Goal: Information Seeking & Learning: Learn about a topic

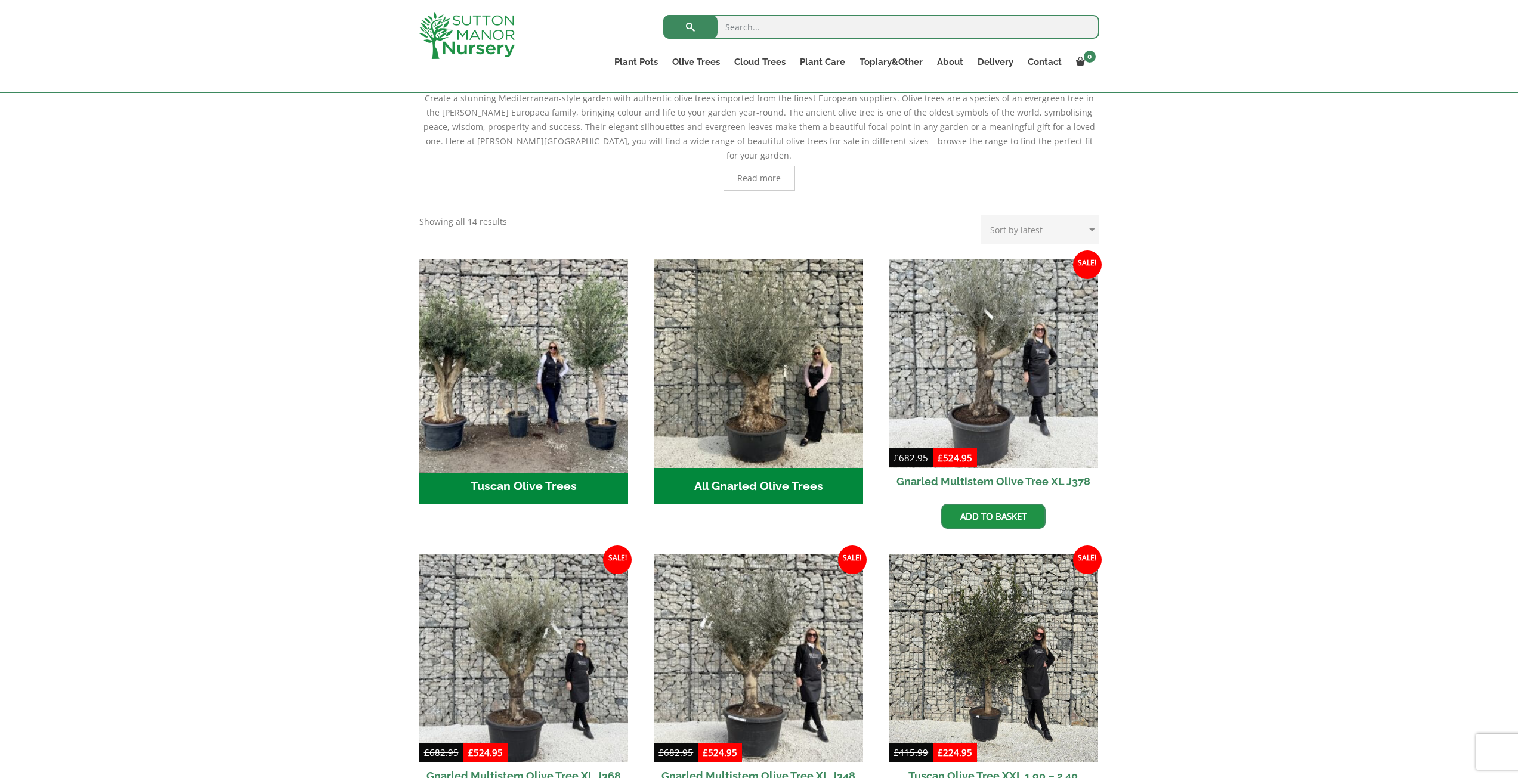
scroll to position [298, 0]
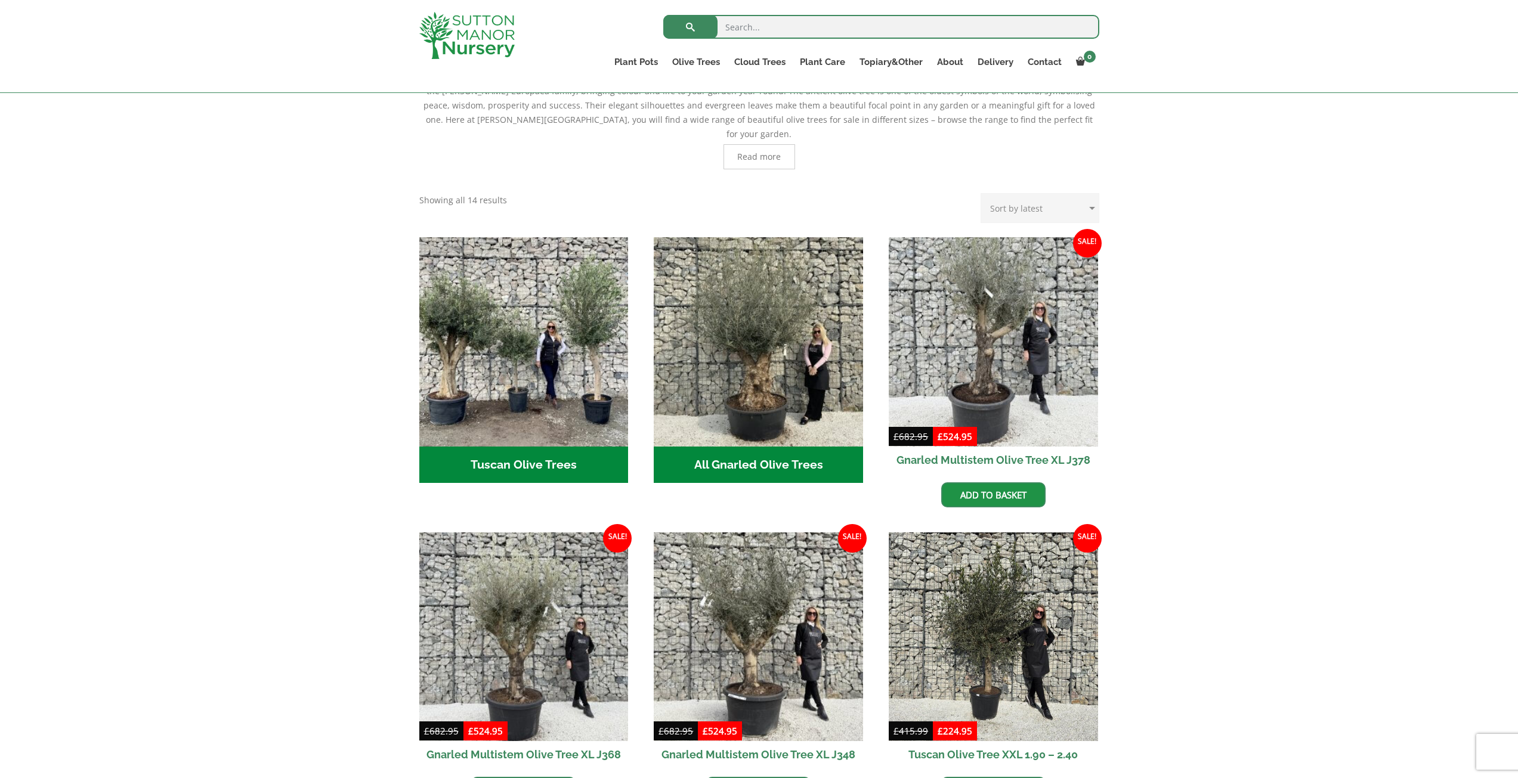
click at [759, 452] on h2 "All Gnarled Olive Trees (180)" at bounding box center [758, 465] width 209 height 37
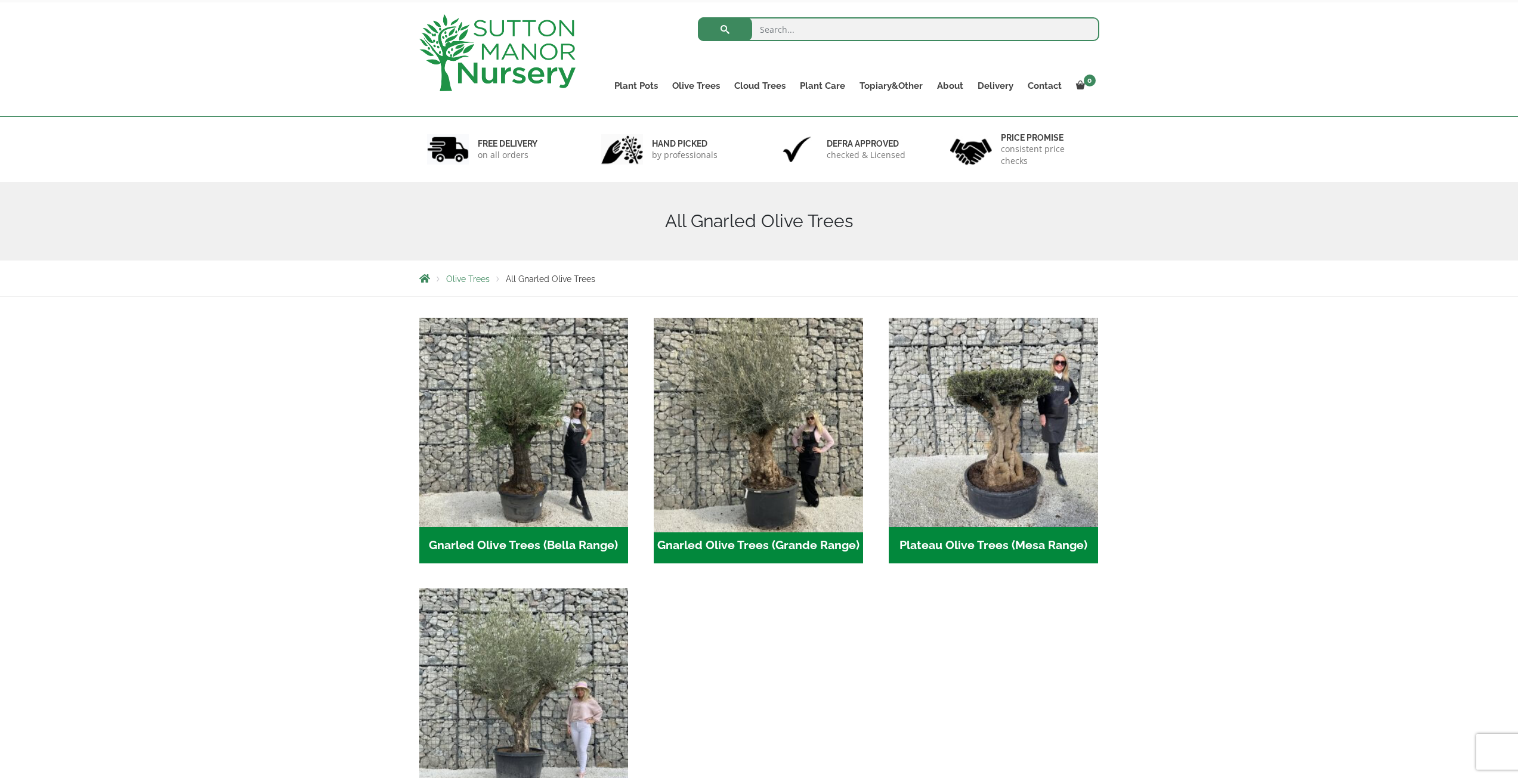
scroll to position [119, 0]
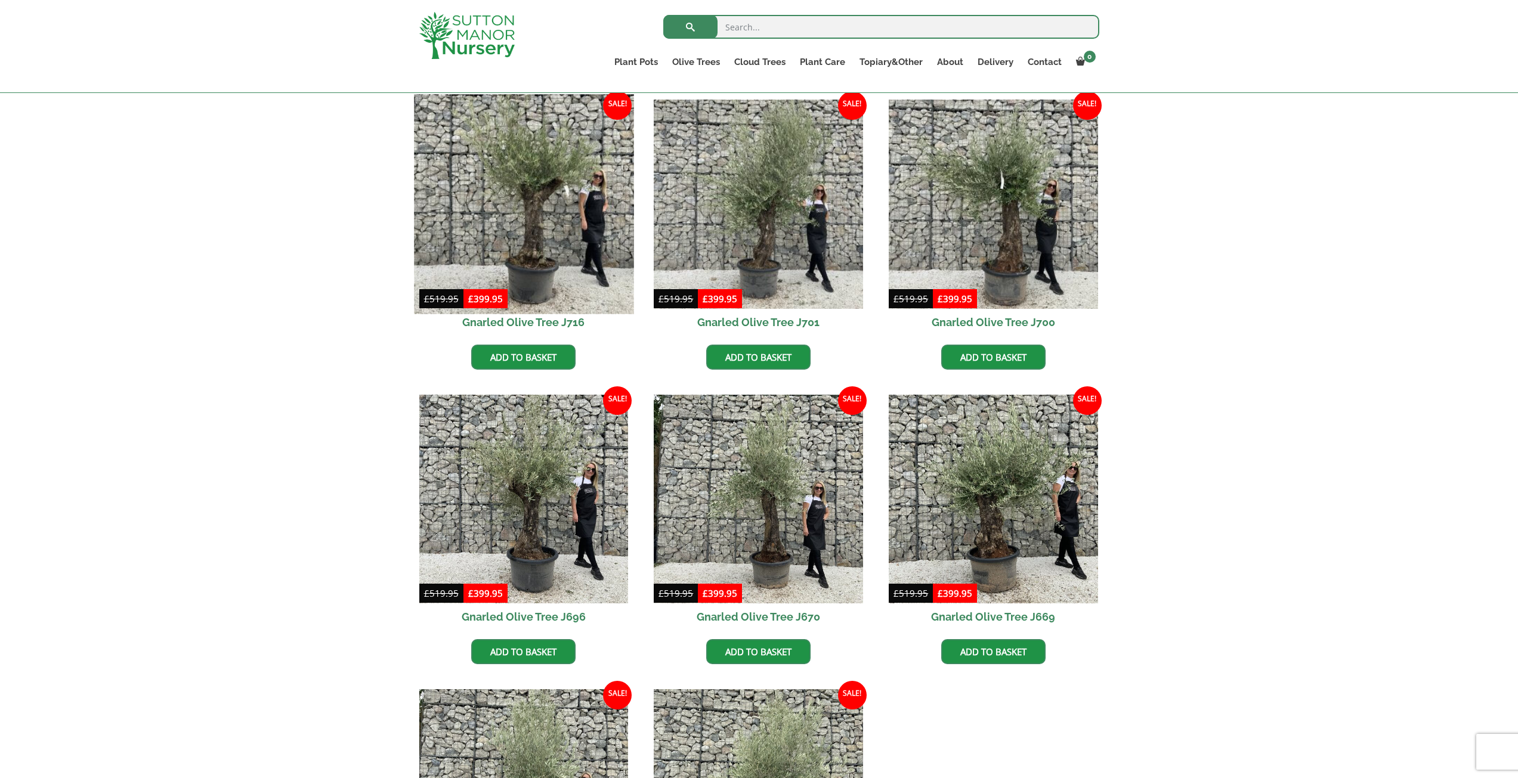
scroll to position [477, 0]
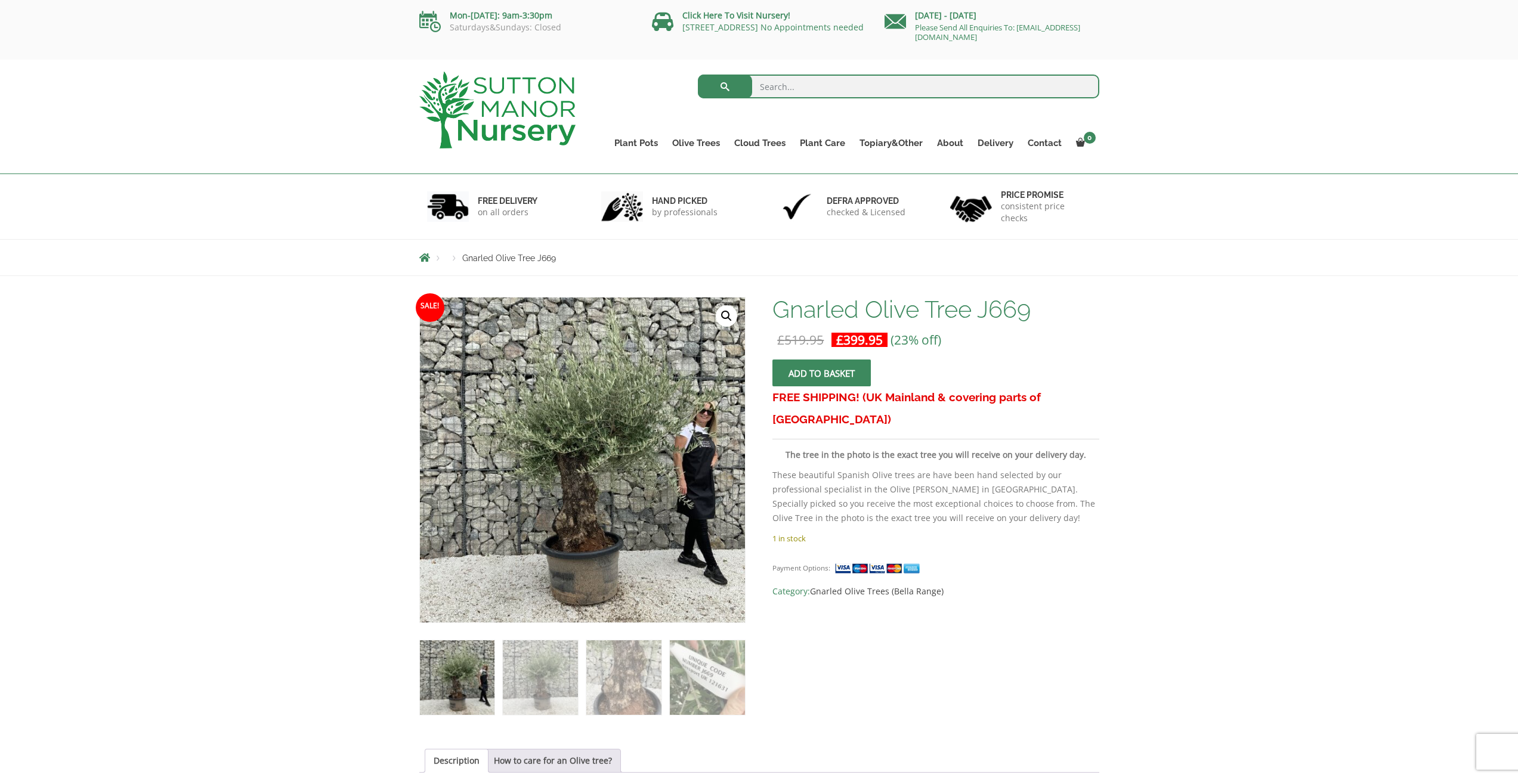
click at [930, 474] on p "These beautiful Spanish Olive trees are have been hand selected by our professi…" at bounding box center [935, 496] width 326 height 57
drag, startPoint x: 934, startPoint y: 479, endPoint x: 934, endPoint y: 492, distance: 13.1
click at [934, 492] on p "These beautiful Spanish Olive trees are have been hand selected by our professi…" at bounding box center [935, 496] width 326 height 57
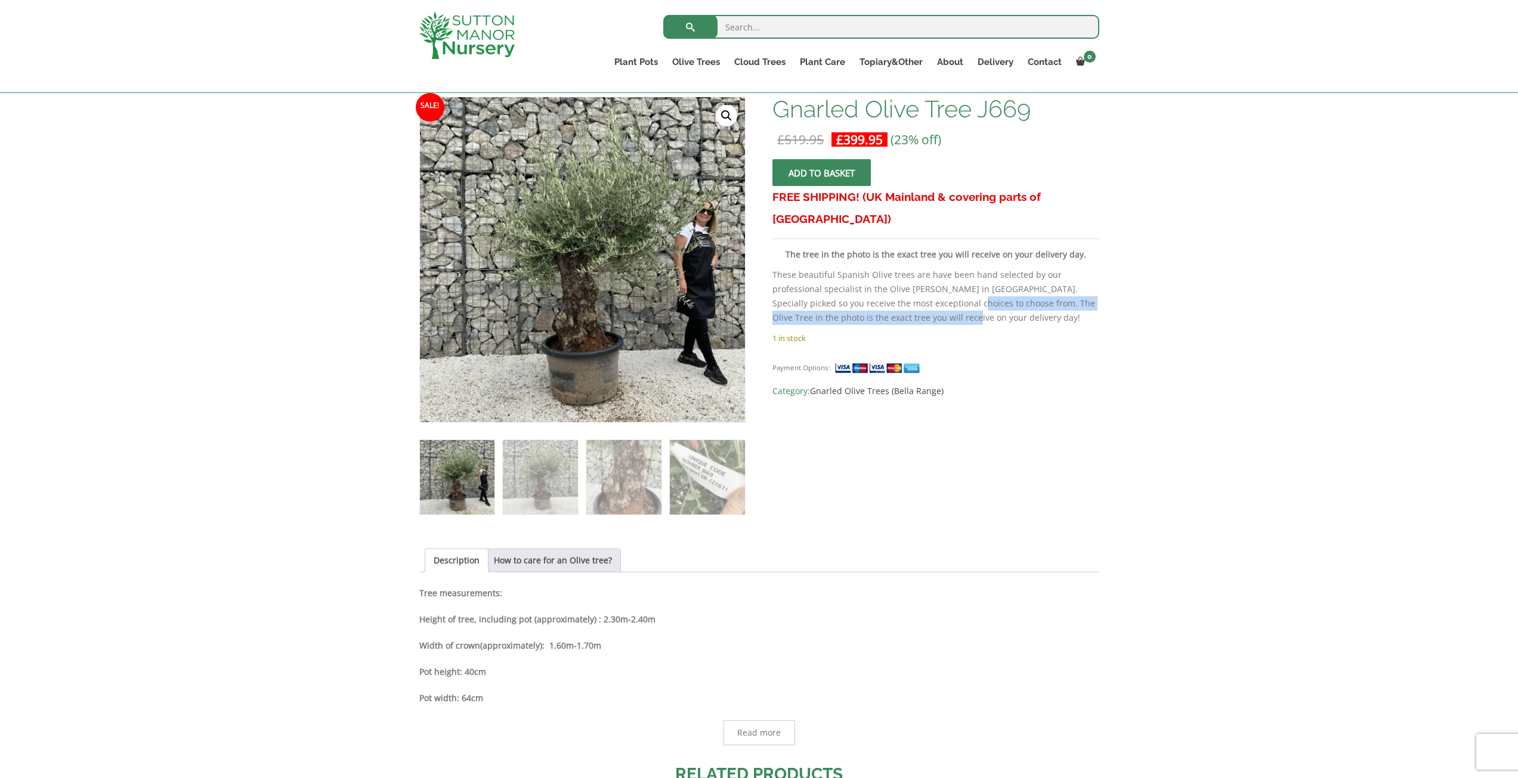
scroll to position [119, 0]
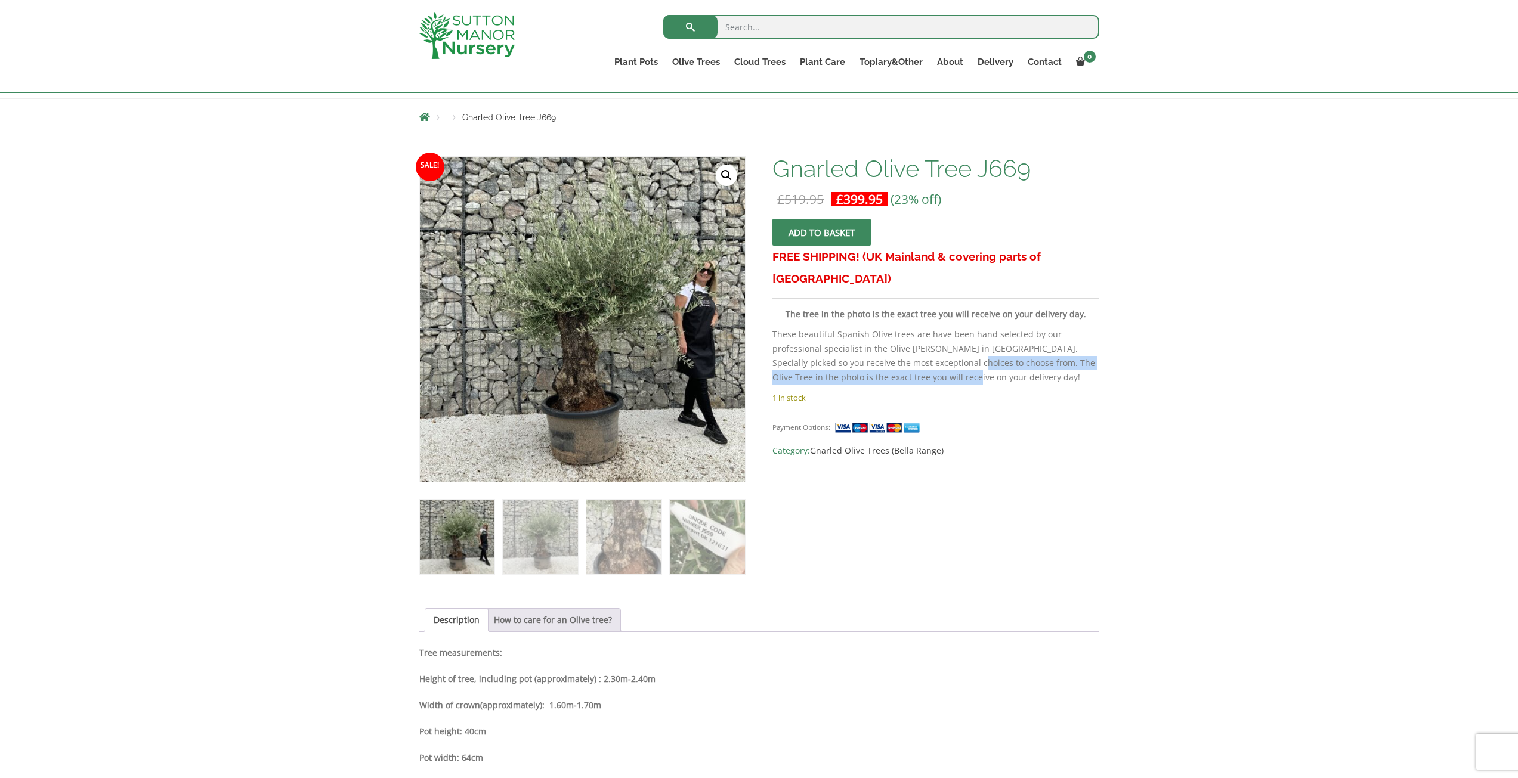
click at [592, 614] on link "How to care for an Olive tree?" at bounding box center [553, 620] width 118 height 23
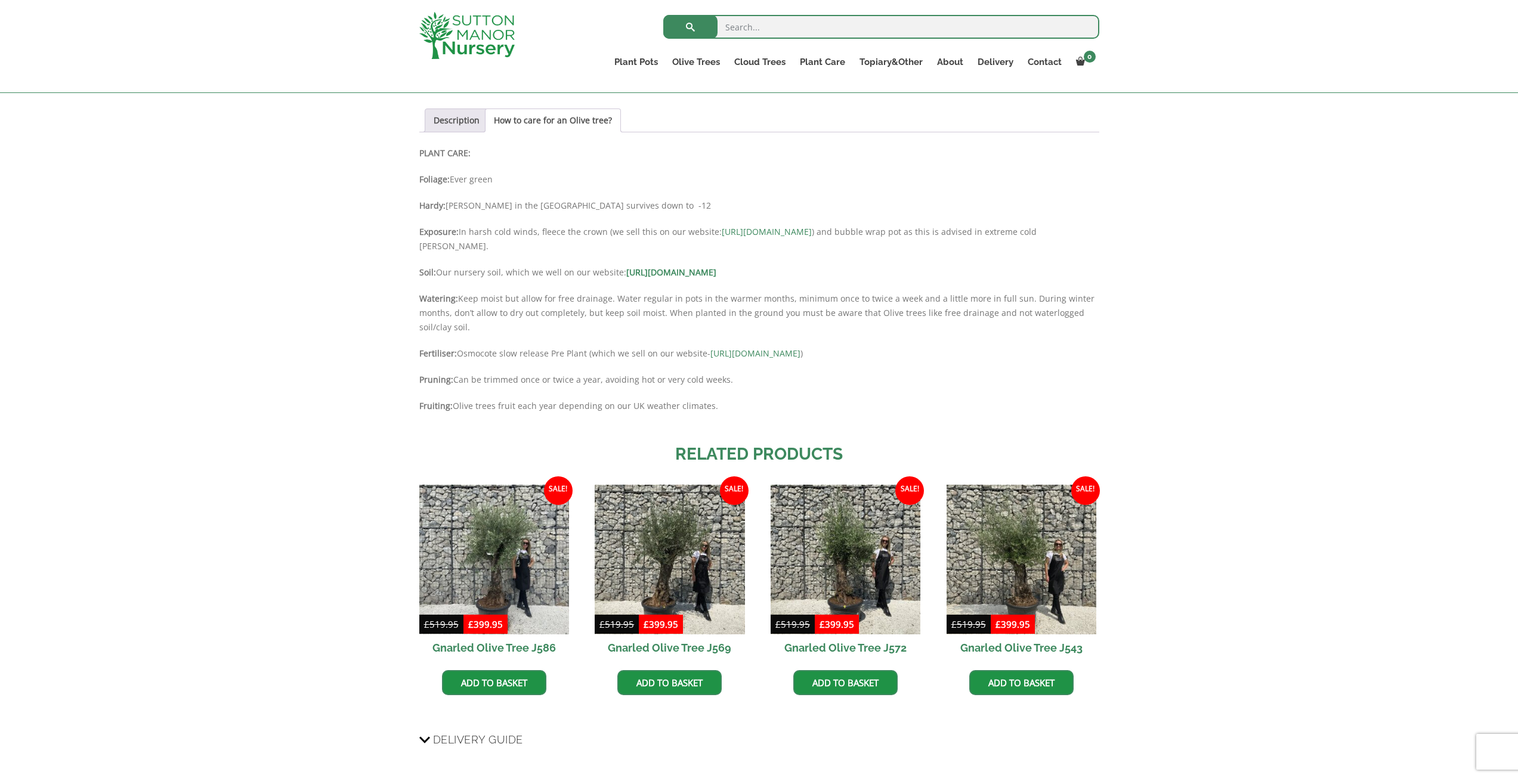
scroll to position [835, 0]
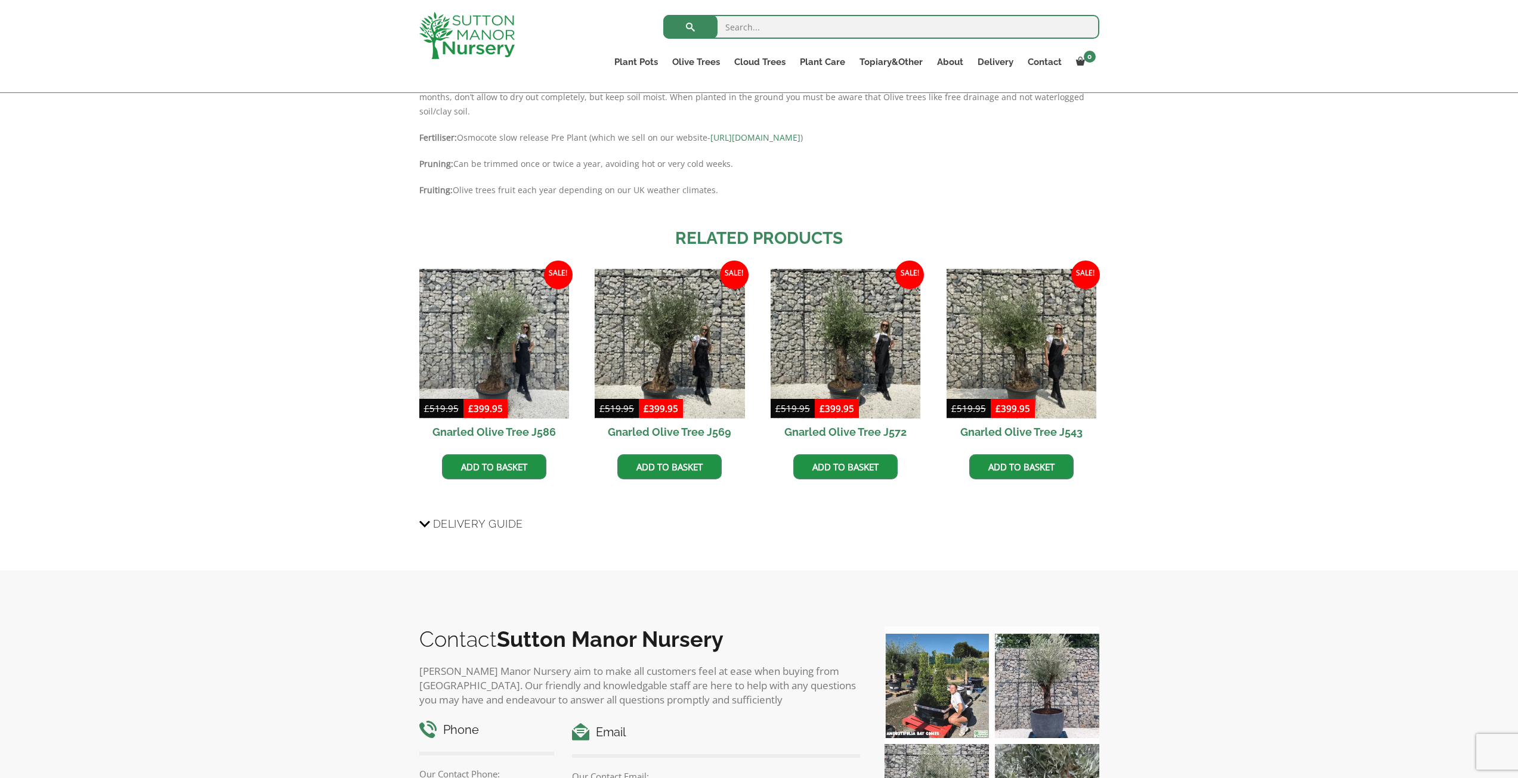
click at [499, 532] on span "Delivery Guide" at bounding box center [478, 524] width 90 height 22
click at [0, 0] on input "Delivery Guide" at bounding box center [0, 0] width 0 height 0
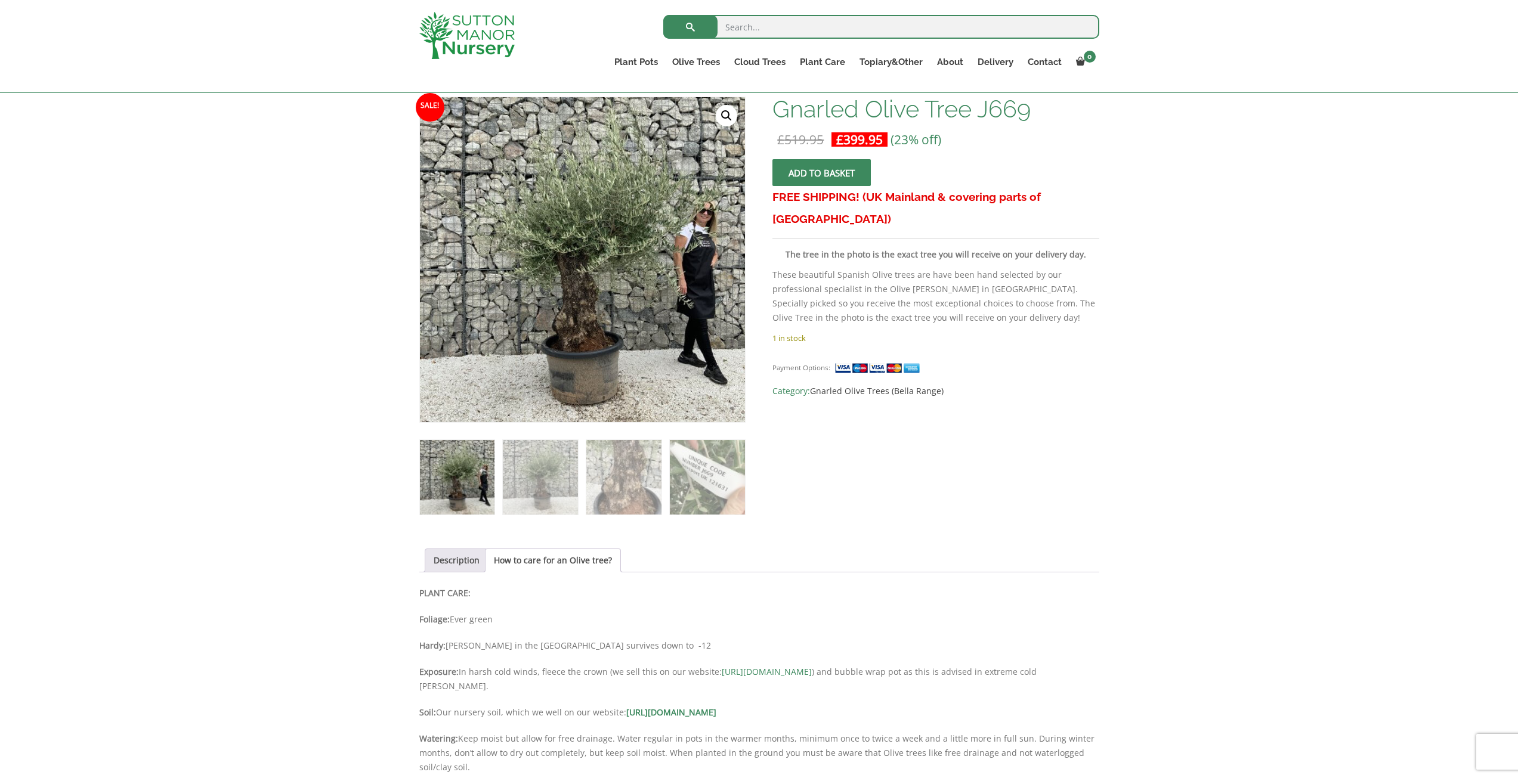
scroll to position [239, 0]
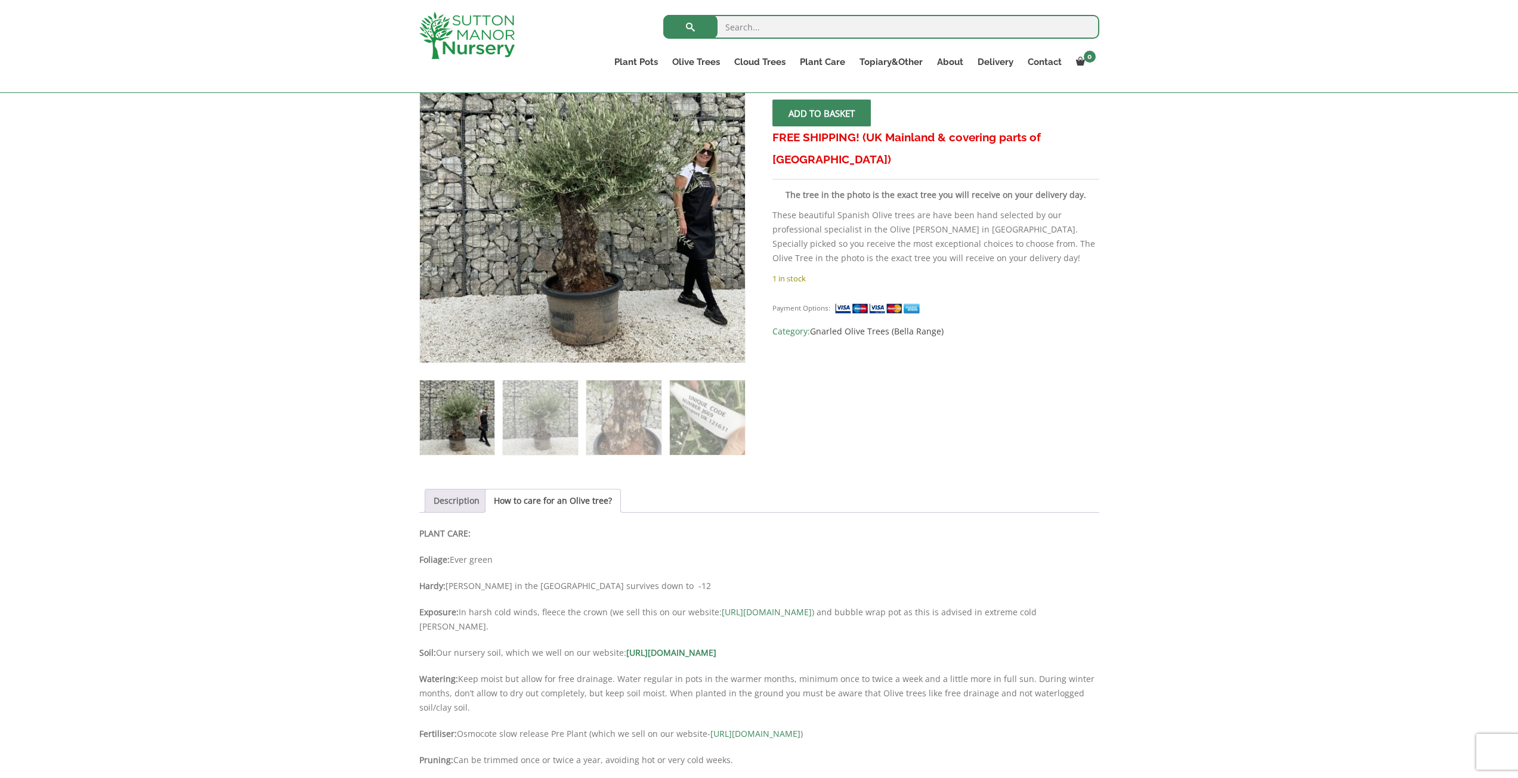
click at [456, 501] on link "Description" at bounding box center [457, 501] width 46 height 23
